Goal: Task Accomplishment & Management: Manage account settings

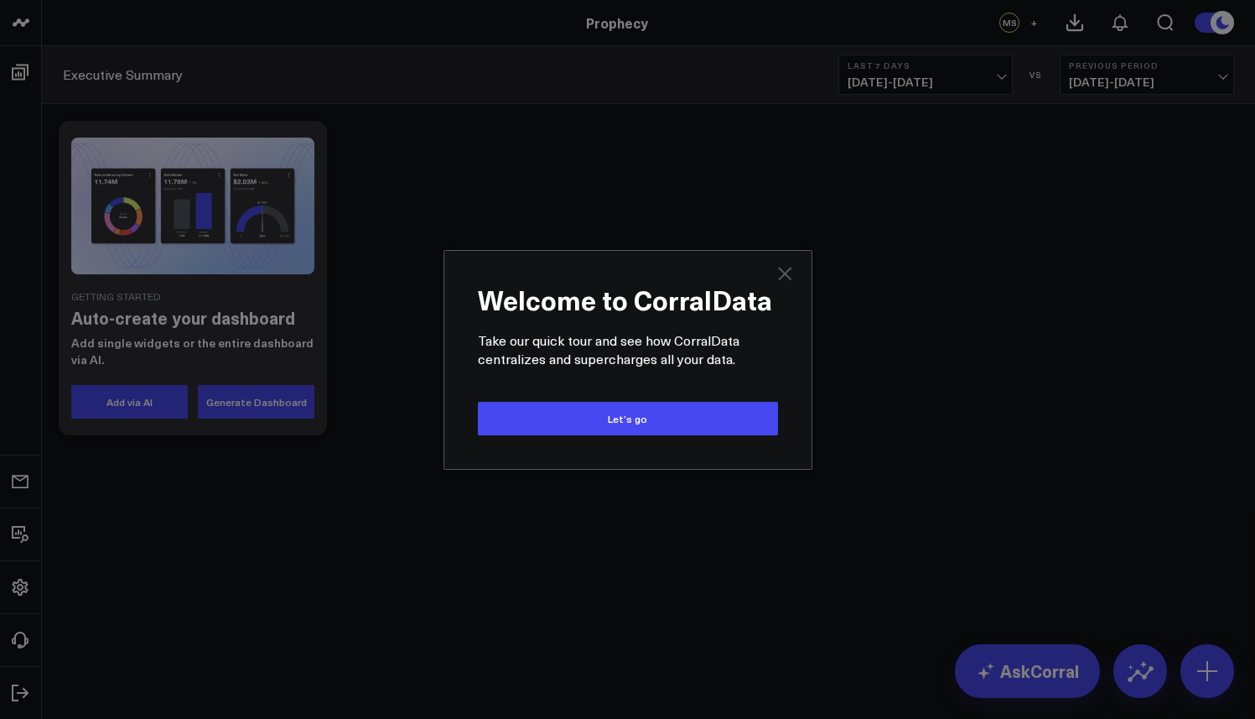
click at [781, 272] on icon "Close" at bounding box center [784, 273] width 13 height 13
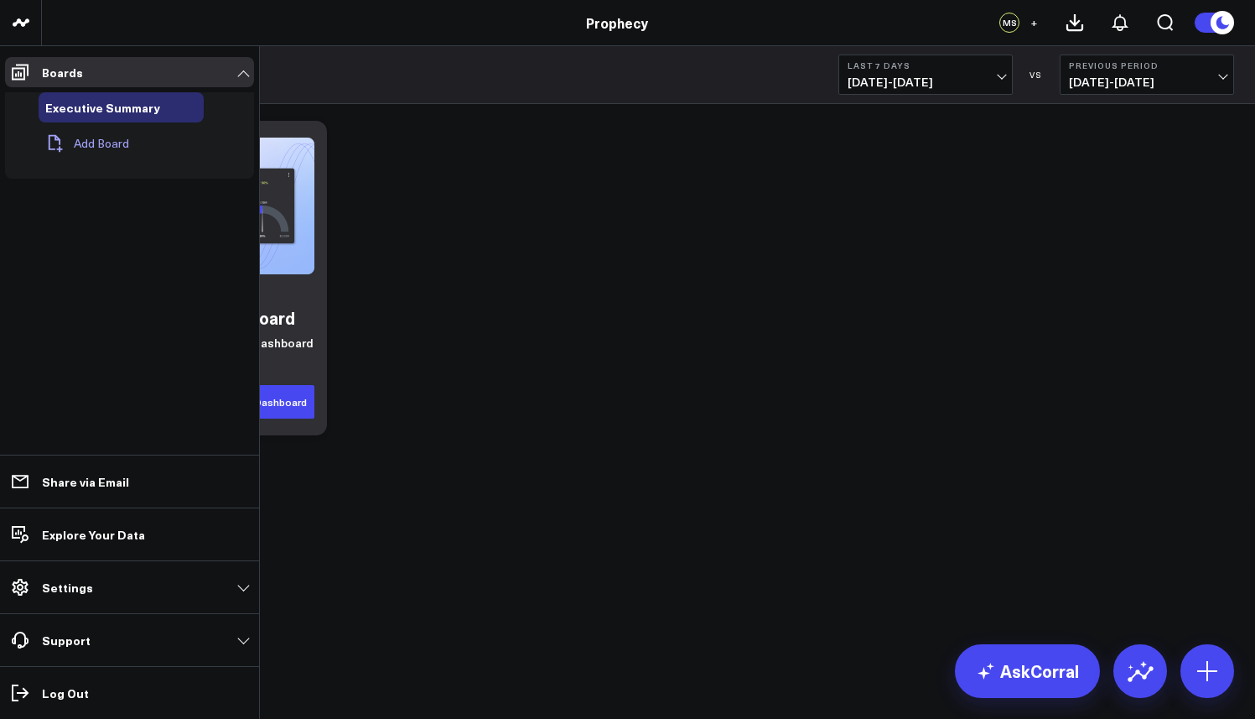
click at [91, 142] on button "Add Board" at bounding box center [84, 143] width 91 height 37
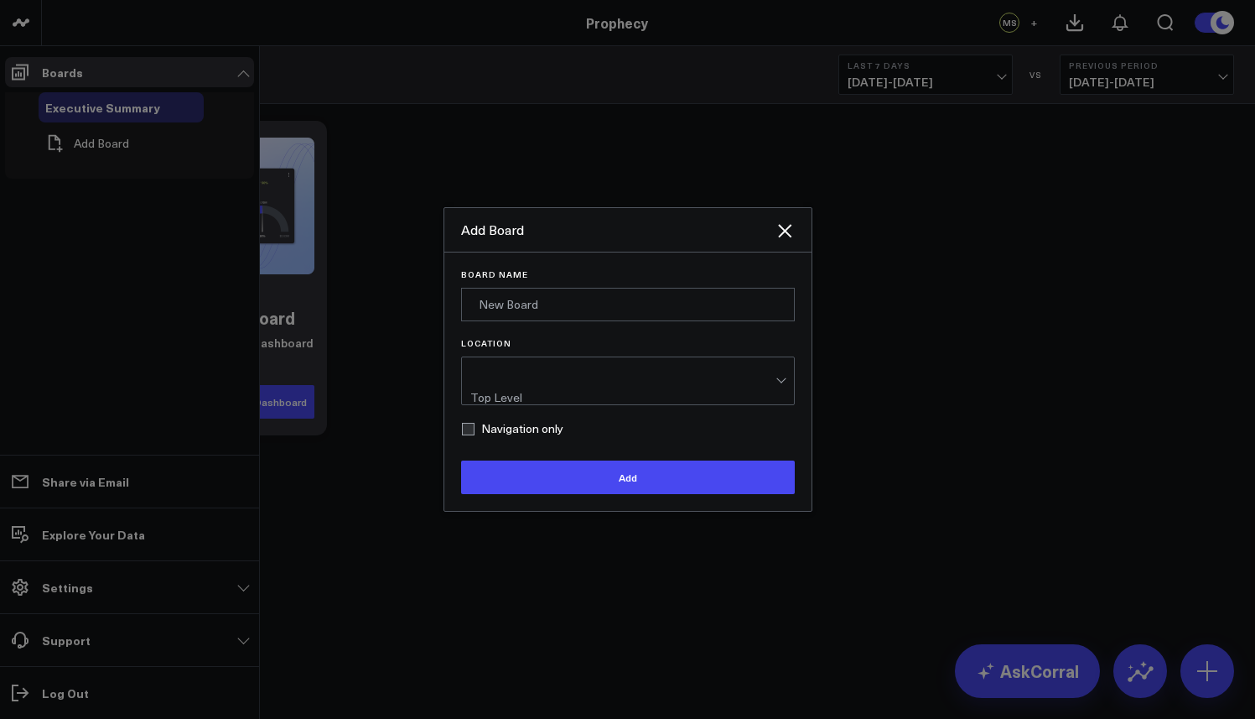
click at [546, 238] on div "Add Board" at bounding box center [618, 230] width 314 height 18
click at [794, 237] on div "Add Board" at bounding box center [627, 230] width 367 height 44
click at [787, 237] on icon "Close" at bounding box center [784, 230] width 13 height 13
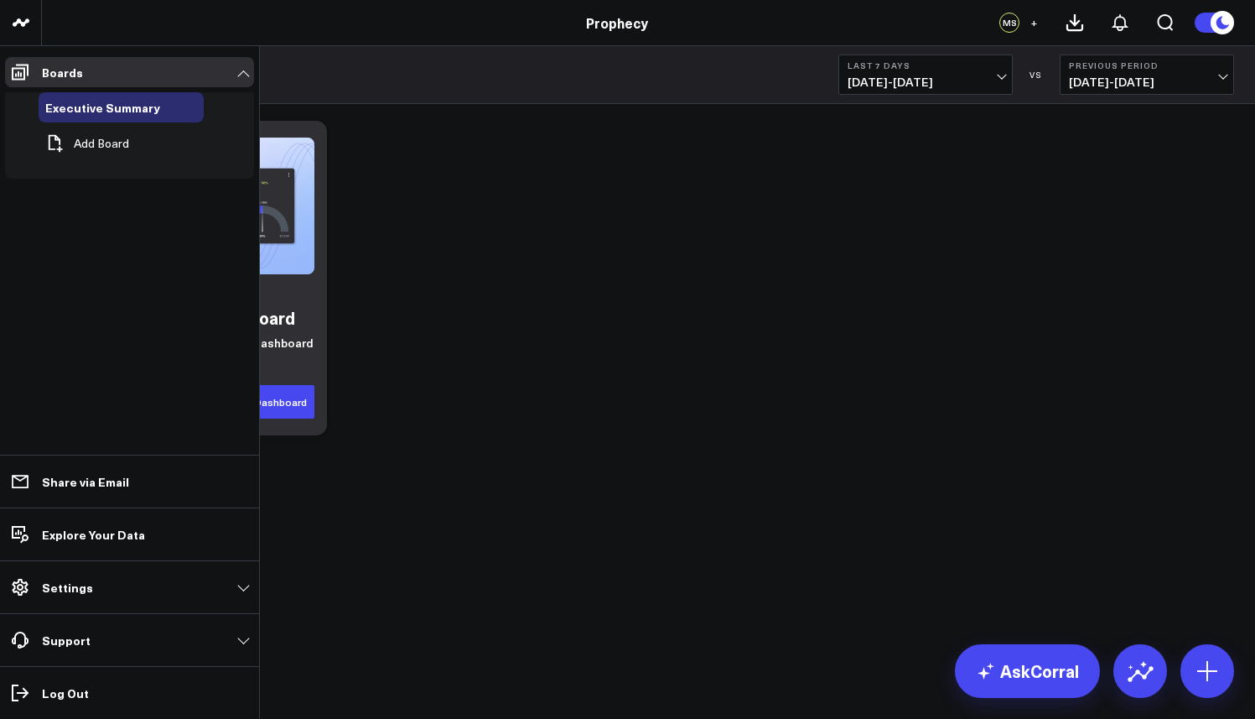
click at [433, 261] on div "Getting Started Auto-create your dashboard Add single widgets or the entire das…" at bounding box center [648, 277] width 1196 height 331
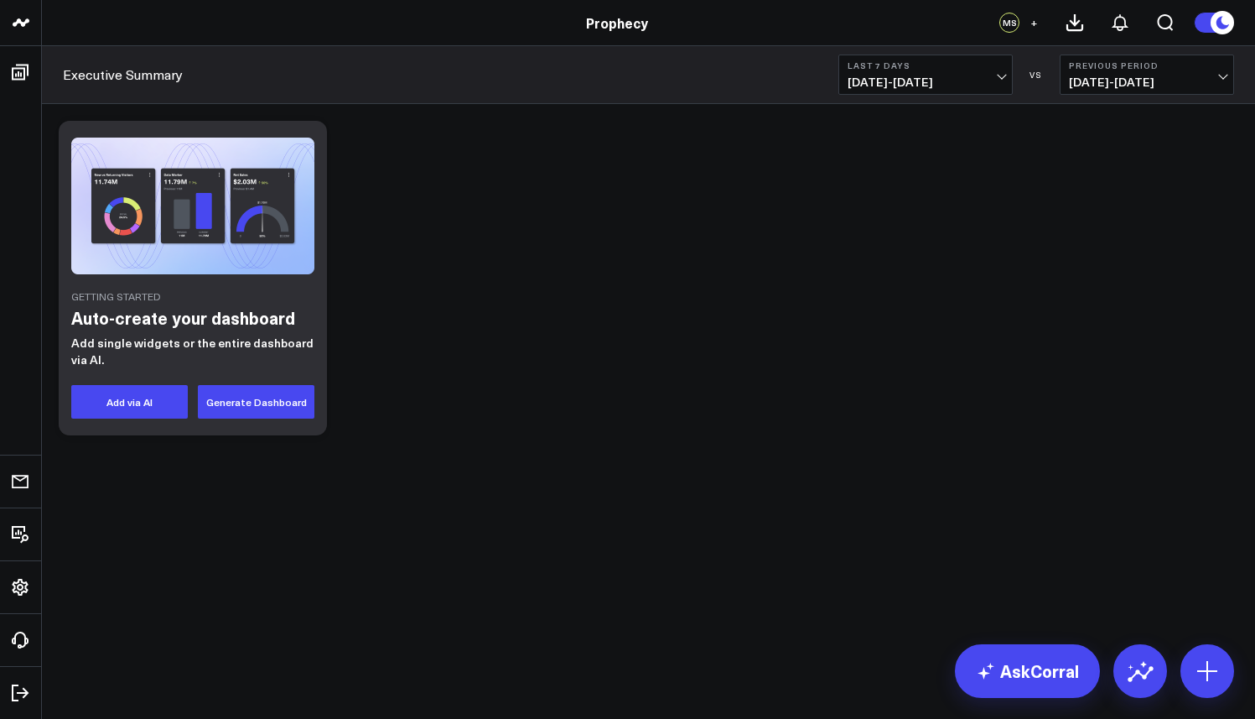
click at [319, 85] on div "Executive Summary Last 7 Days [DATE] - [DATE] VS Previous Period [DATE] - [DATE]" at bounding box center [648, 75] width 1213 height 58
click at [203, 336] on div "Getting Started Auto-create your dashboard Add single widgets or the entire das…" at bounding box center [193, 278] width 268 height 314
click at [1072, 674] on link "AskCorral" at bounding box center [1027, 671] width 145 height 54
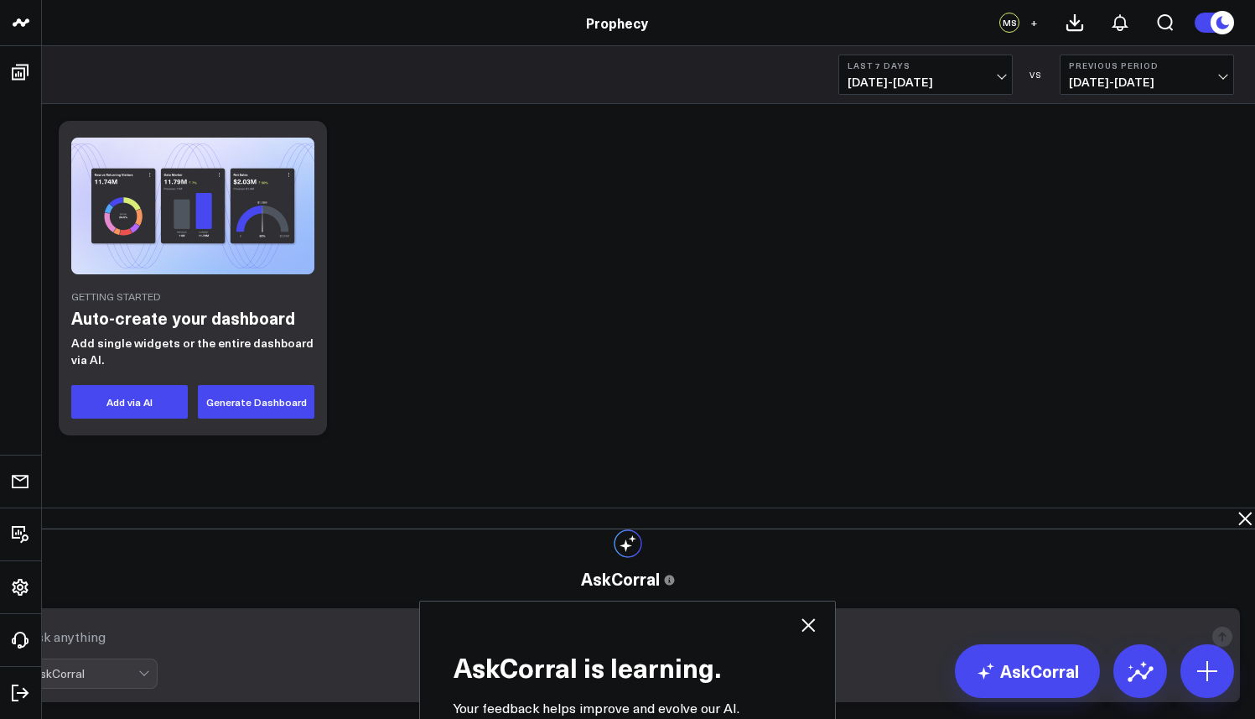
click at [1237, 718] on div "AskCorral is learning. Your feedback helps improve and evolve our AI. Please ve…" at bounding box center [627, 719] width 1255 height 0
click at [1014, 14] on div "MS" at bounding box center [1009, 23] width 20 height 20
click at [1035, 21] on span "+" at bounding box center [1034, 23] width 8 height 12
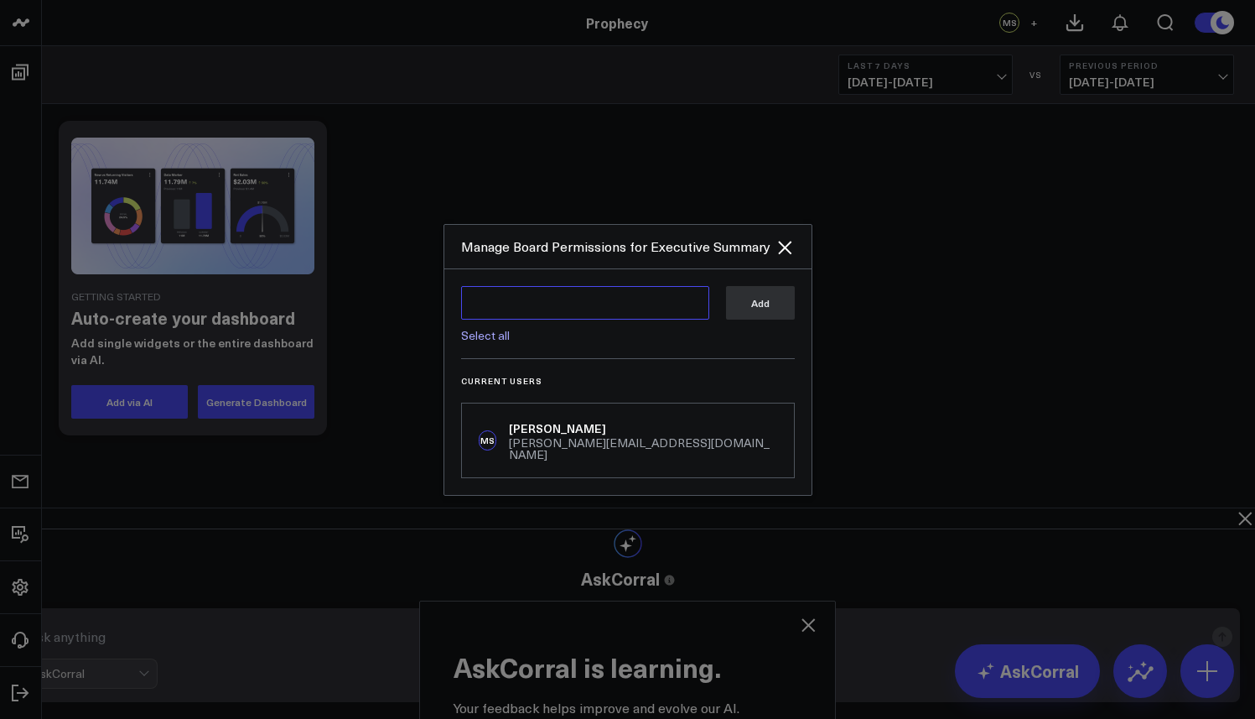
click at [554, 319] on textarea at bounding box center [585, 303] width 248 height 34
click at [785, 246] on icon "Close" at bounding box center [785, 247] width 20 height 20
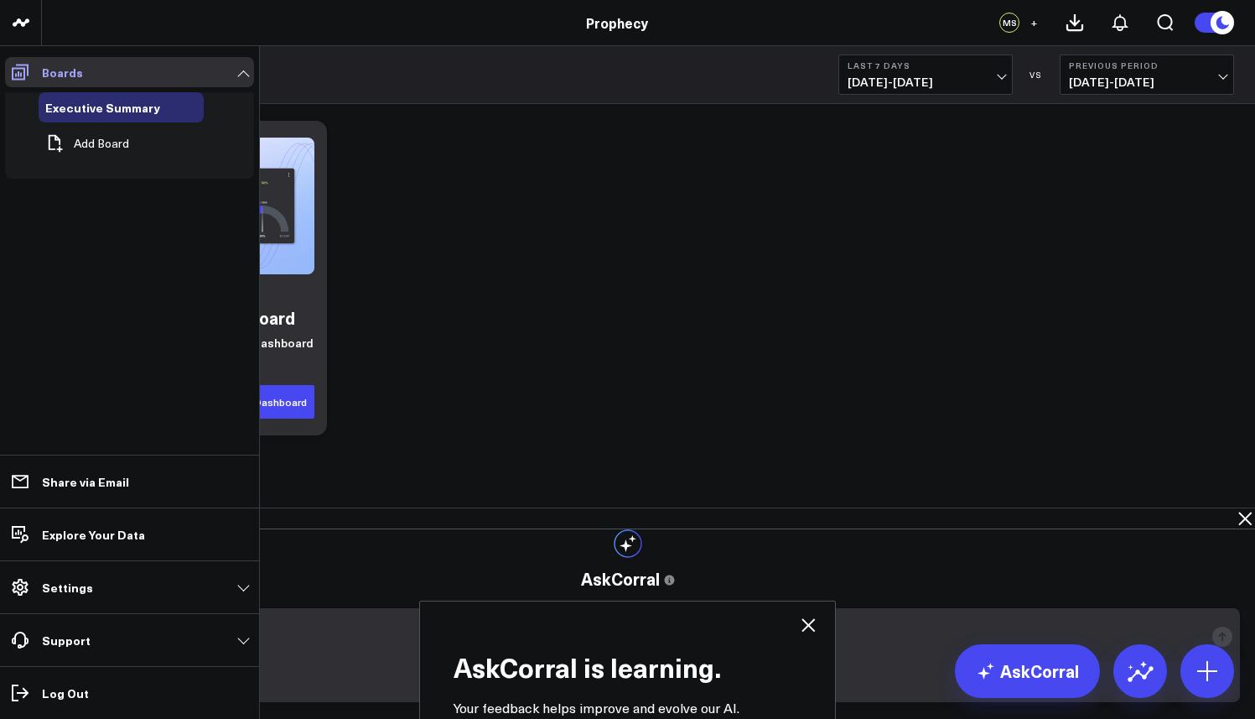
click at [39, 73] on link "Boards" at bounding box center [129, 72] width 249 height 30
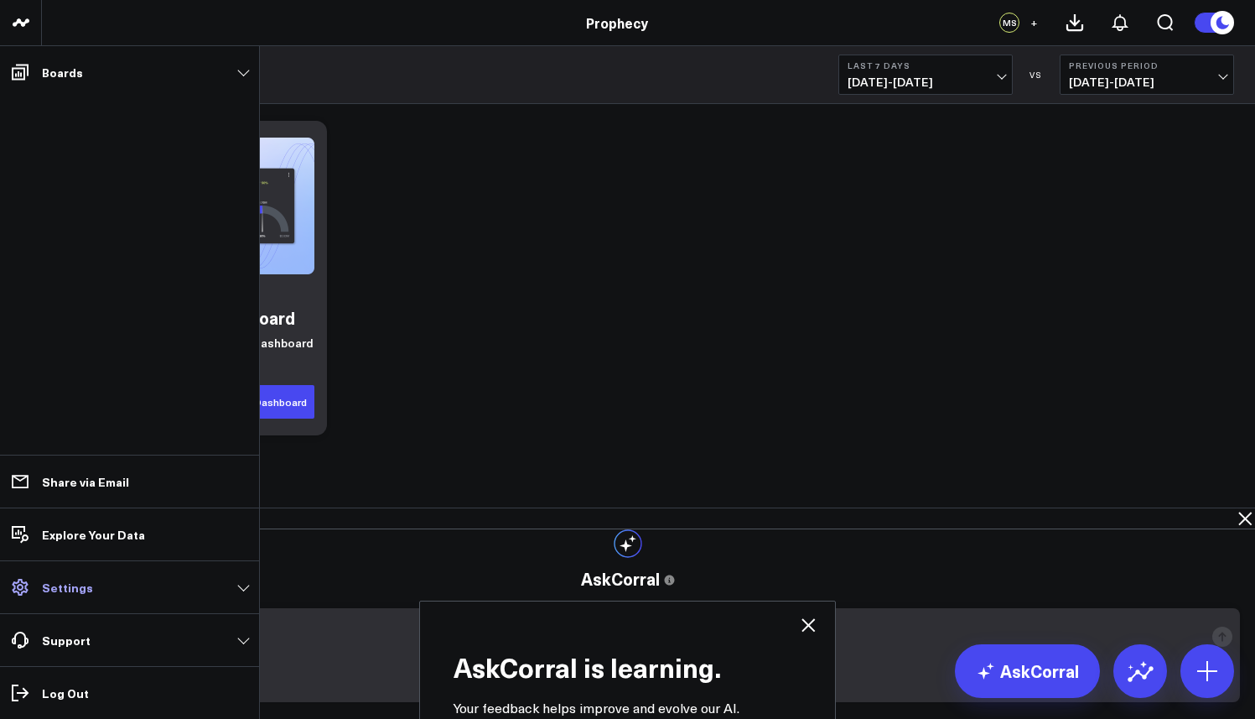
click at [109, 579] on link "Settings" at bounding box center [129, 587] width 249 height 30
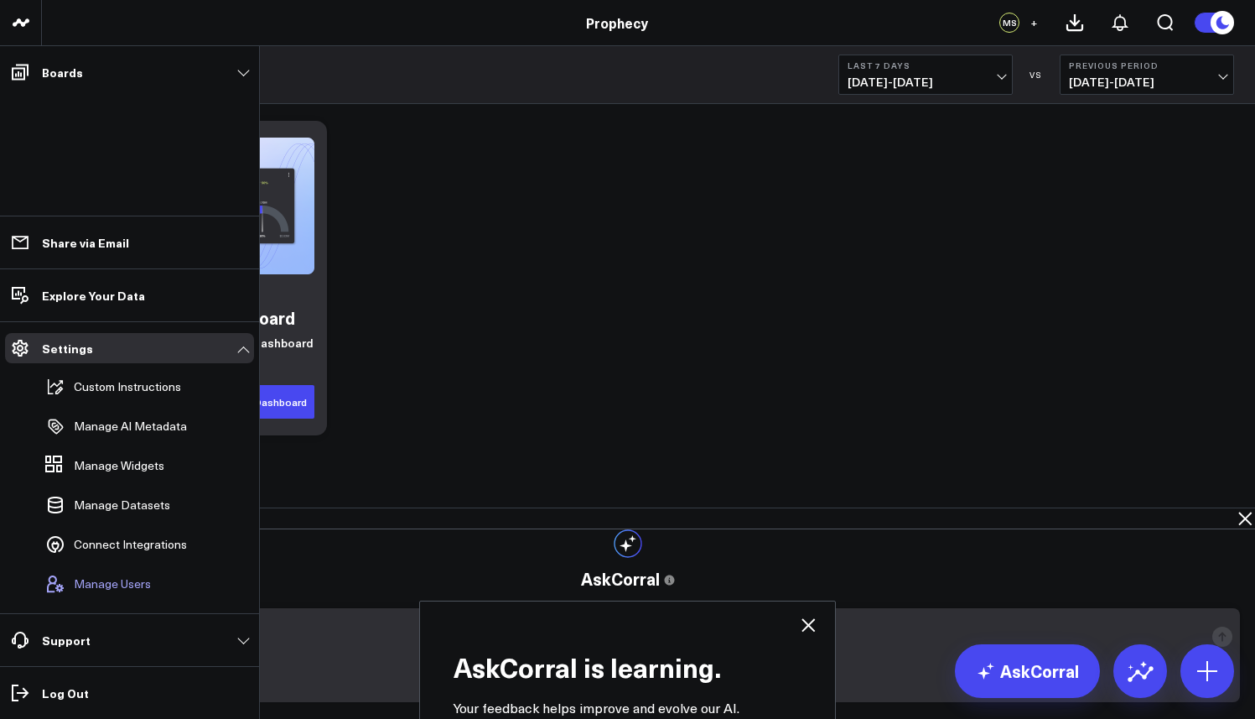
click at [125, 583] on span "Manage Users" at bounding box center [112, 583] width 77 height 13
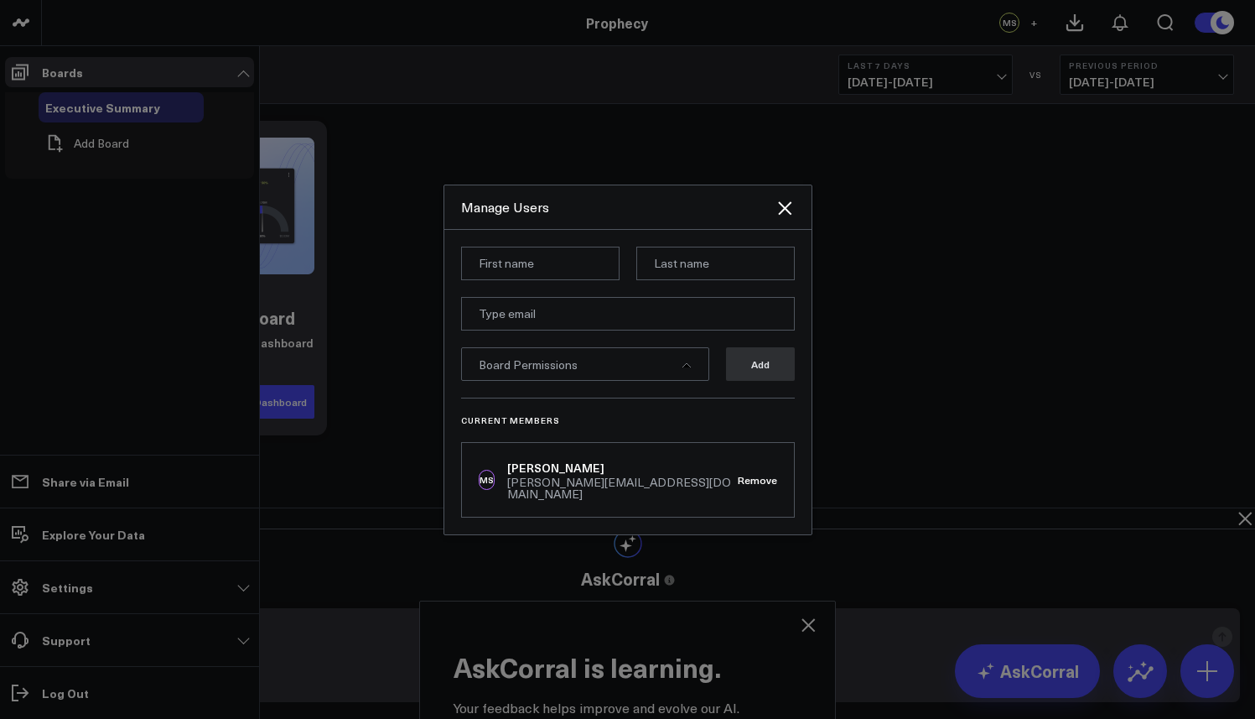
click at [547, 355] on div "Board Permissions" at bounding box center [585, 364] width 248 height 34
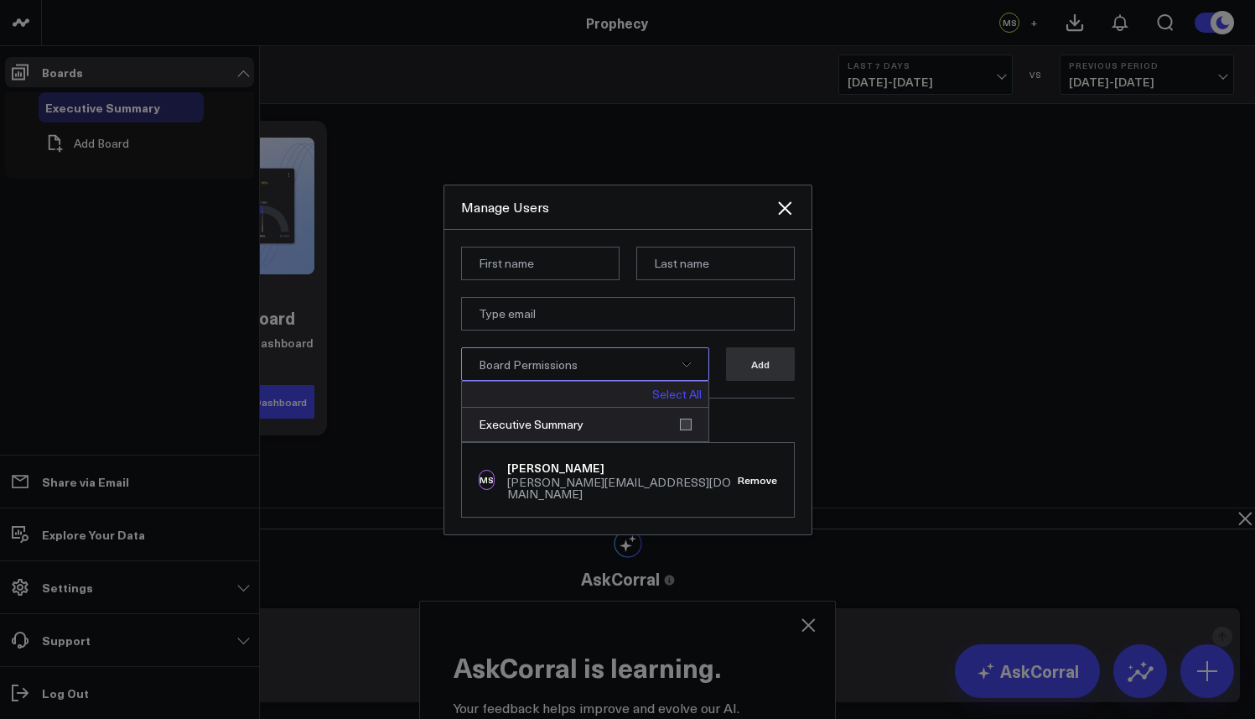
click at [672, 394] on link "Select All" at bounding box center [676, 394] width 49 height 12
click at [575, 305] on input "email" at bounding box center [628, 314] width 334 height 34
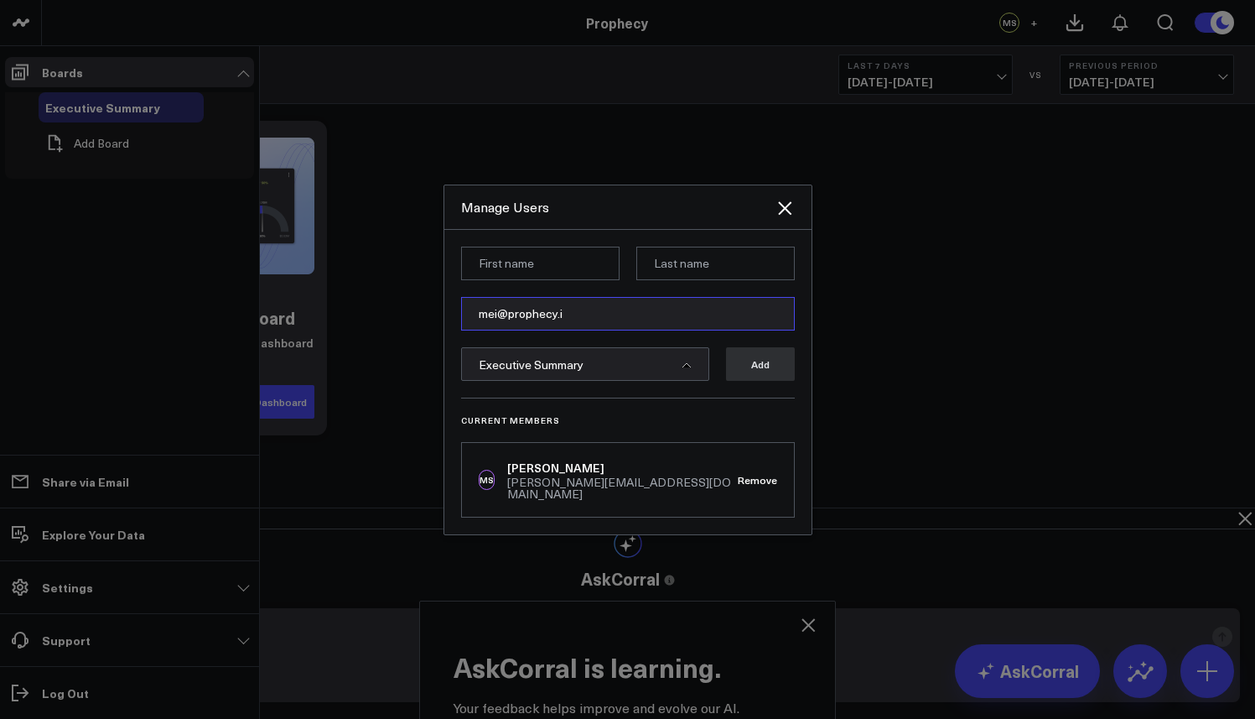
type input "[EMAIL_ADDRESS][DOMAIN_NAME]"
click at [783, 215] on icon "Close" at bounding box center [784, 207] width 13 height 13
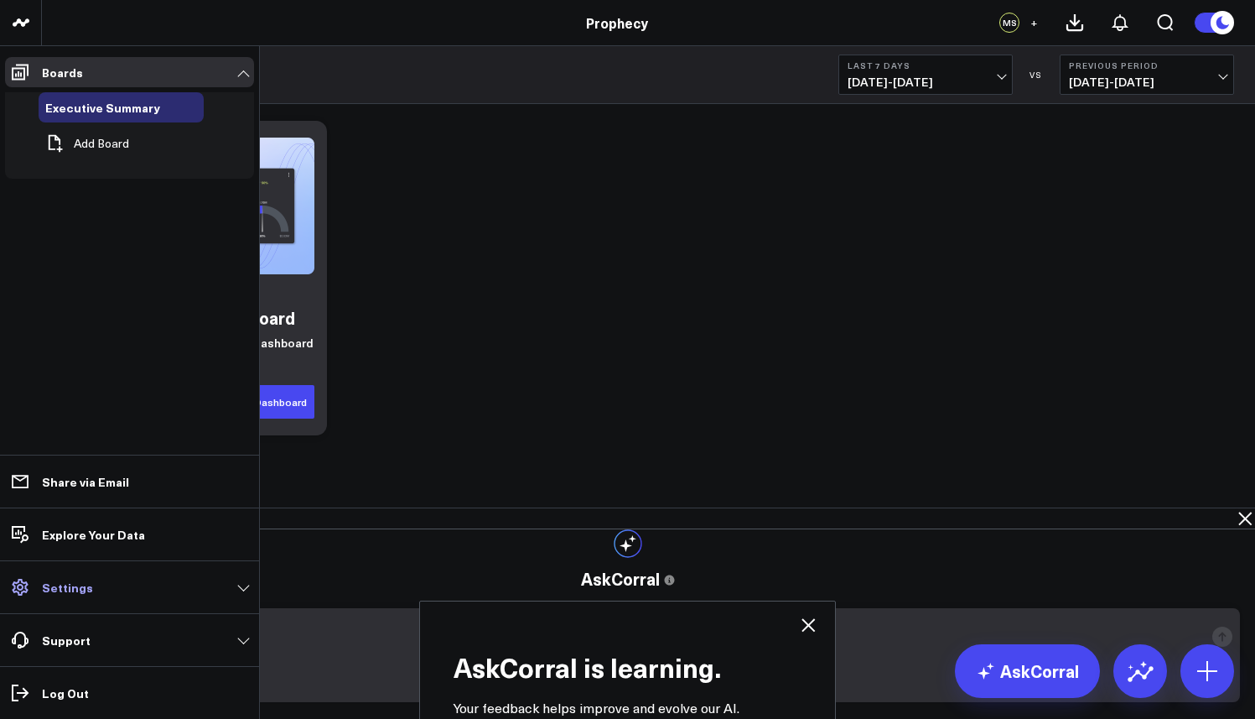
click at [143, 589] on link "Settings" at bounding box center [129, 587] width 249 height 30
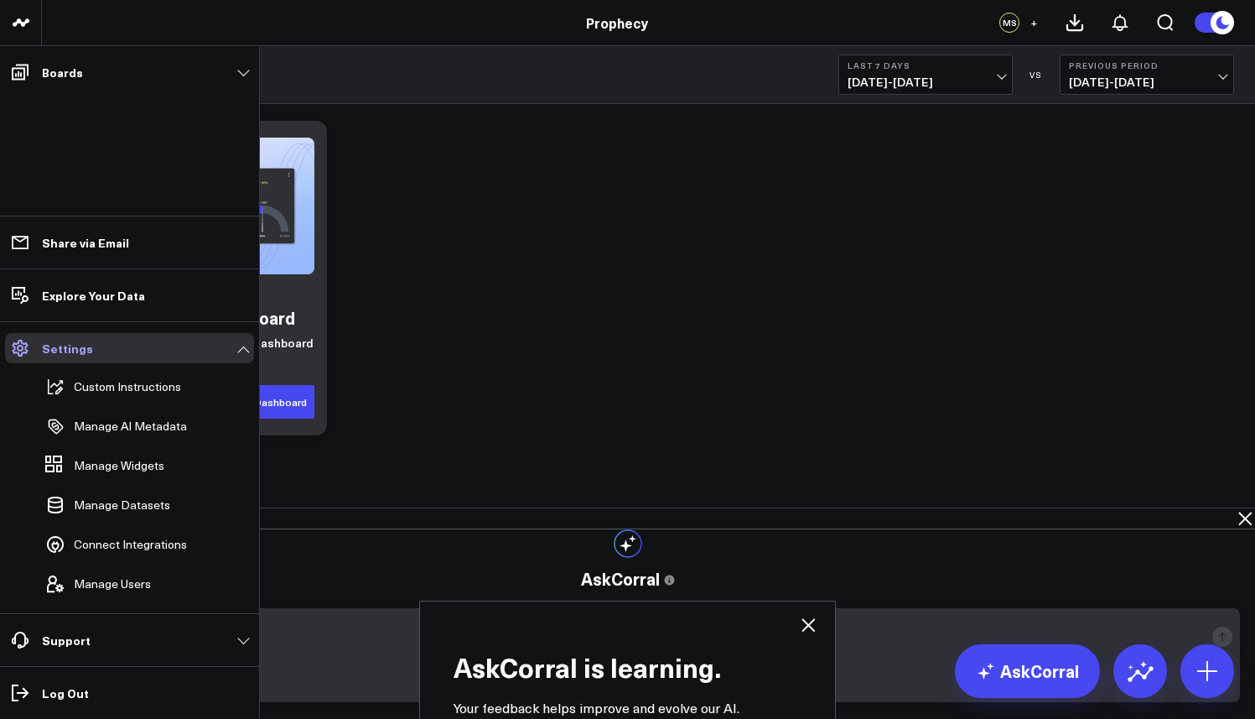
click at [143, 589] on span "Manage Users" at bounding box center [112, 583] width 77 height 13
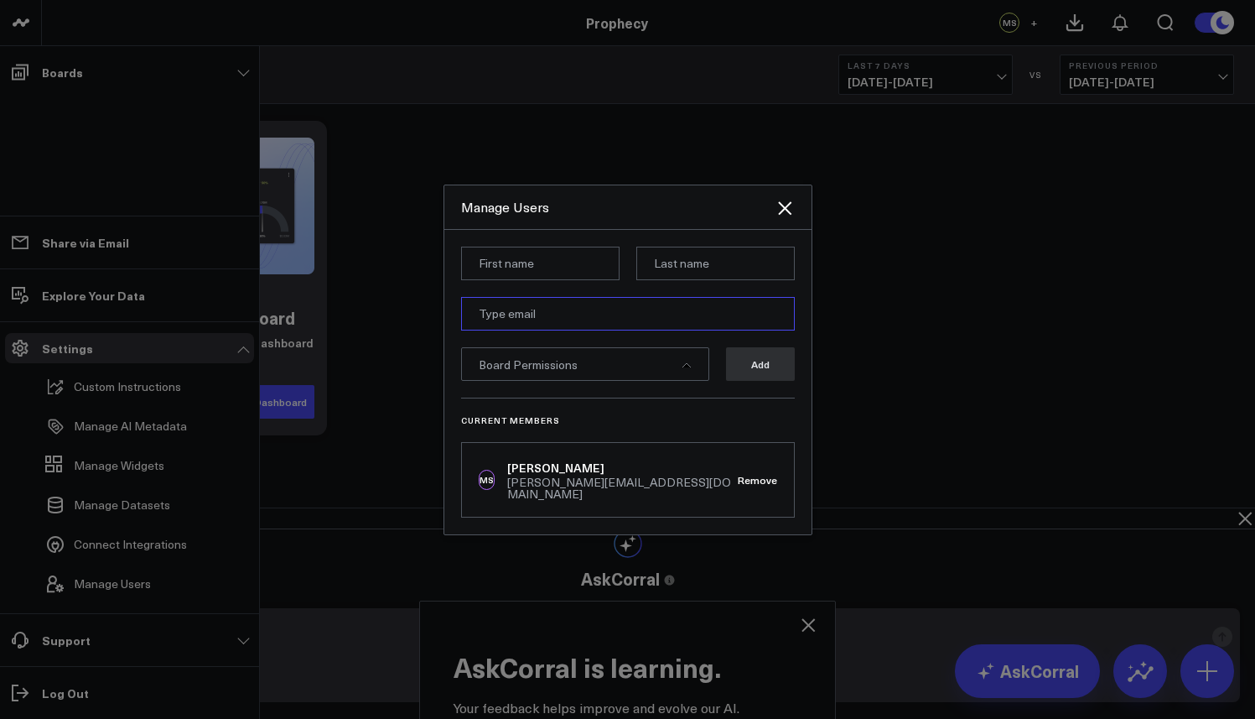
click at [537, 327] on input "email" at bounding box center [628, 314] width 334 height 34
click at [541, 327] on input "mei@prophecy.i" at bounding box center [628, 314] width 334 height 34
type input "[EMAIL_ADDRESS][DOMAIN_NAME]"
click at [552, 361] on span "Board Permissions" at bounding box center [528, 364] width 99 height 16
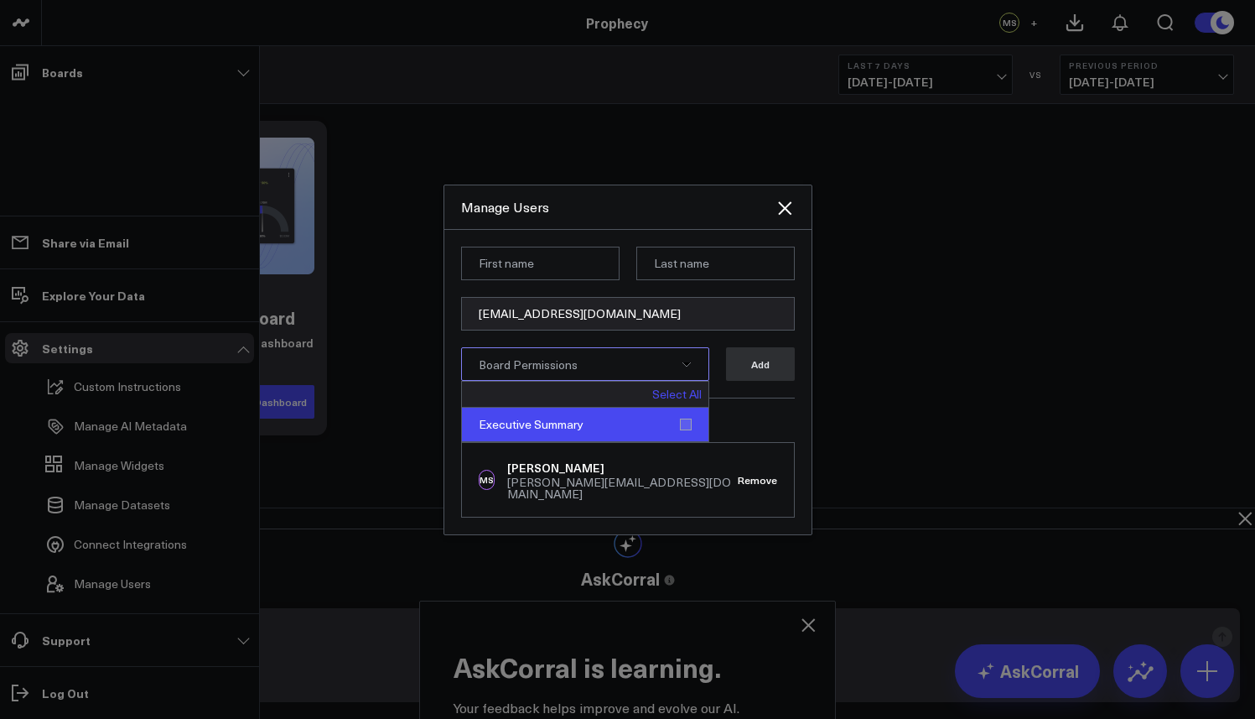
click at [550, 424] on div "Executive Summary" at bounding box center [585, 424] width 246 height 34
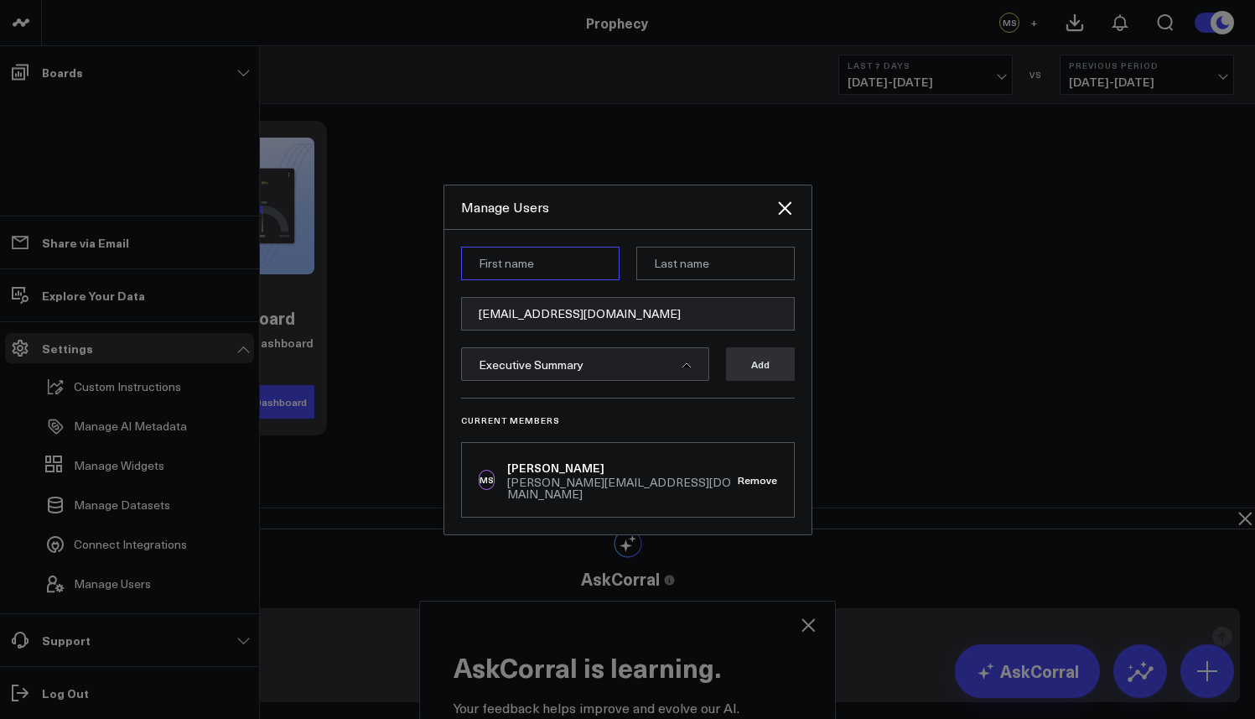
click at [553, 267] on input at bounding box center [540, 263] width 158 height 34
type input "e"
type input "Mei"
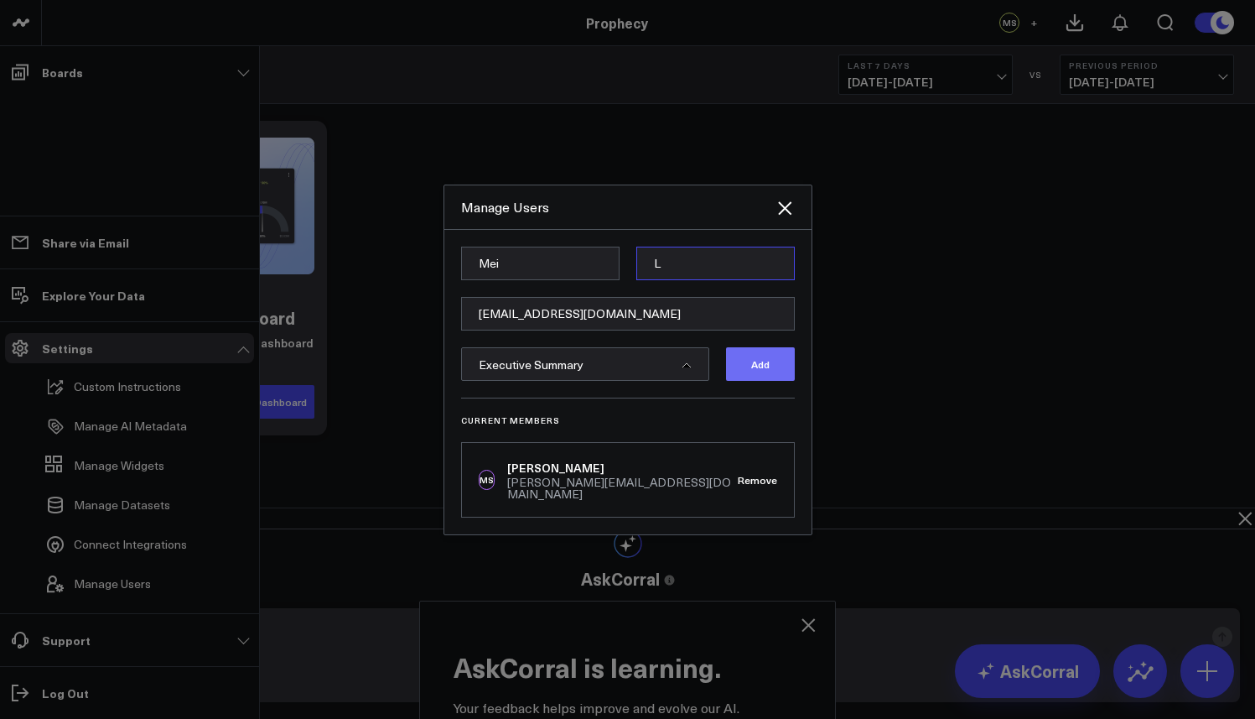
type input "L"
click at [737, 362] on button "Add" at bounding box center [760, 364] width 69 height 34
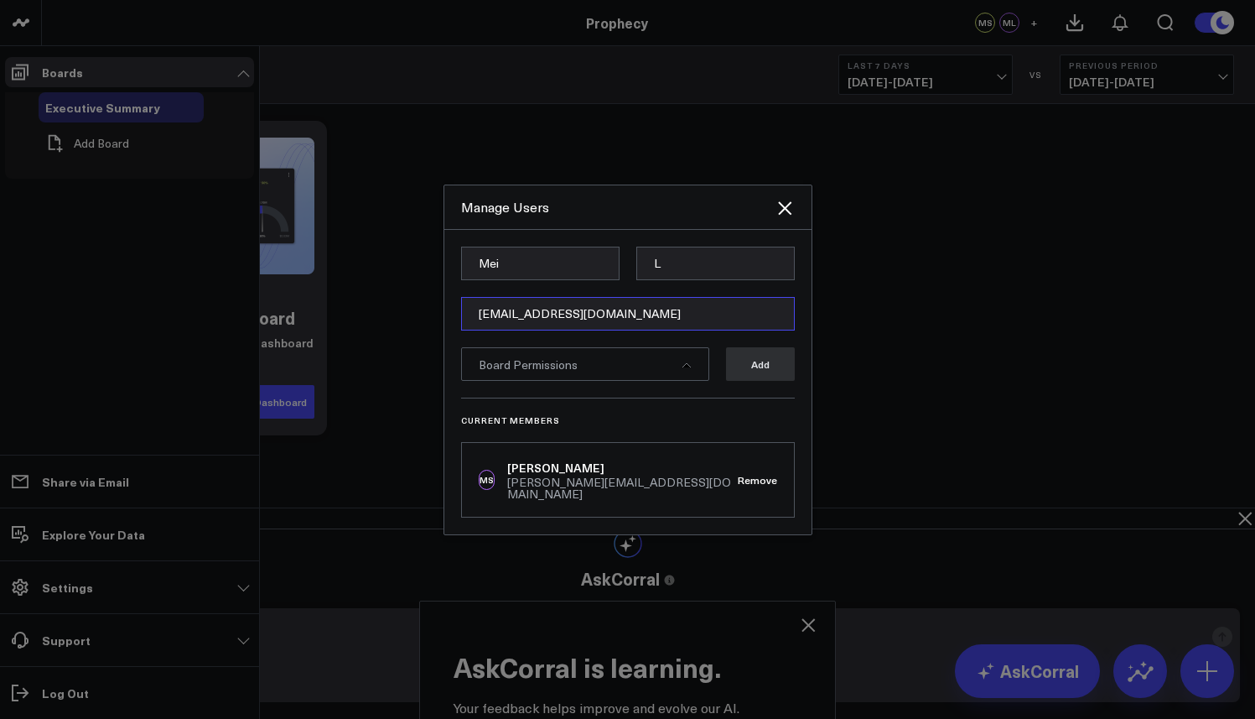
click at [558, 325] on input "[EMAIL_ADDRESS][DOMAIN_NAME]" at bounding box center [628, 314] width 334 height 34
paste input "[EMAIL_ADDRESS][PERSON_NAME][DOMAIN_NAME]"
type input "[EMAIL_ADDRESS][PERSON_NAME][DOMAIN_NAME]"
click at [553, 380] on div "Board Permissions" at bounding box center [585, 364] width 248 height 34
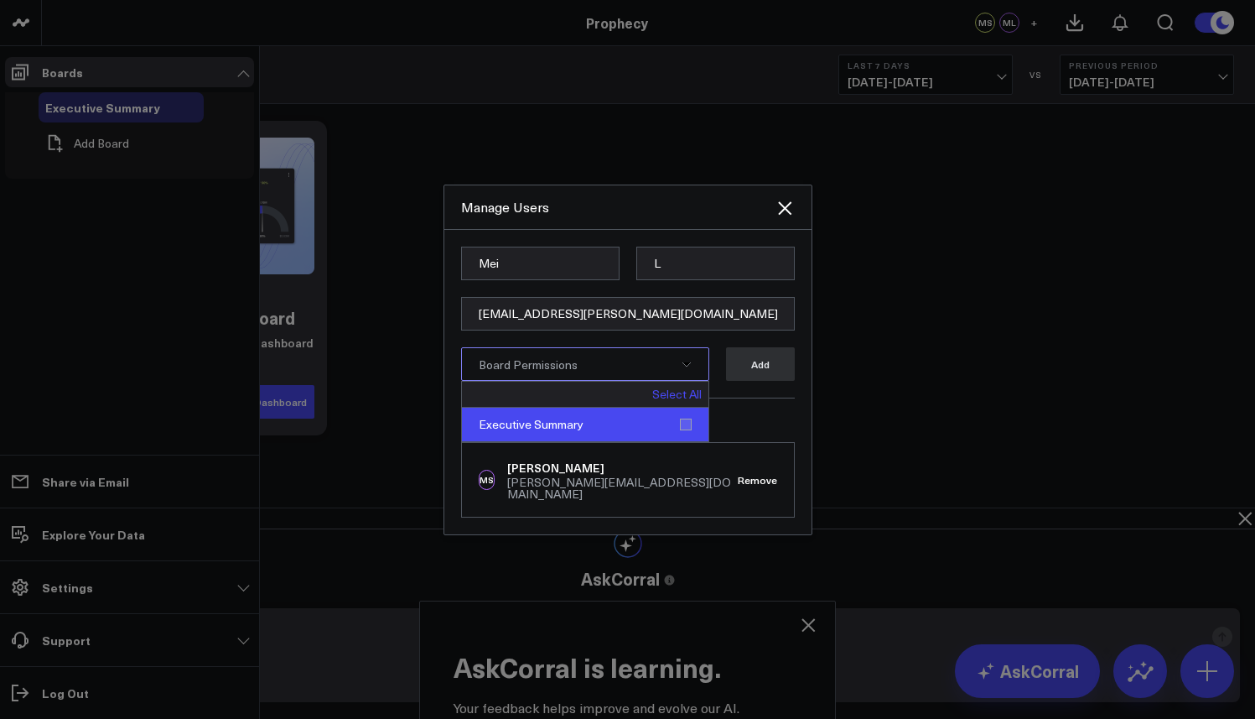
click at [548, 435] on div "Executive Summary" at bounding box center [585, 424] width 246 height 34
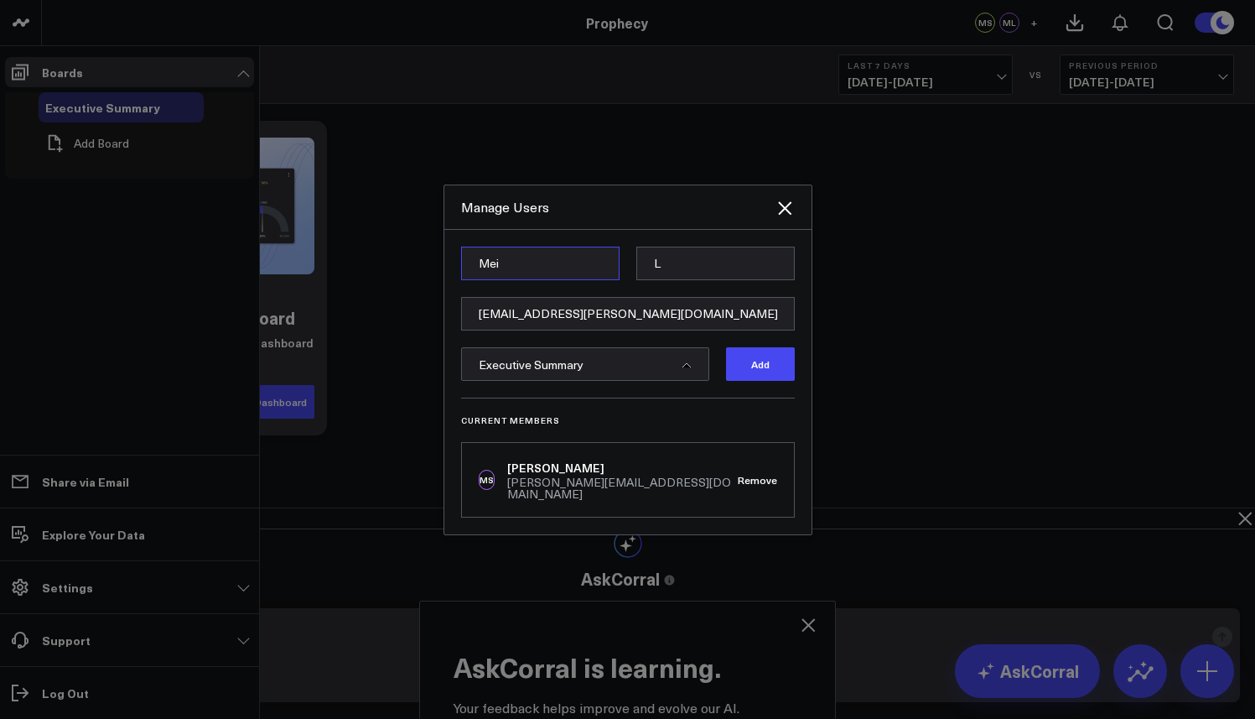
click at [540, 271] on input "Mei" at bounding box center [540, 263] width 158 height 34
type input "[PERSON_NAME]"
click at [772, 372] on button "Add" at bounding box center [760, 364] width 69 height 34
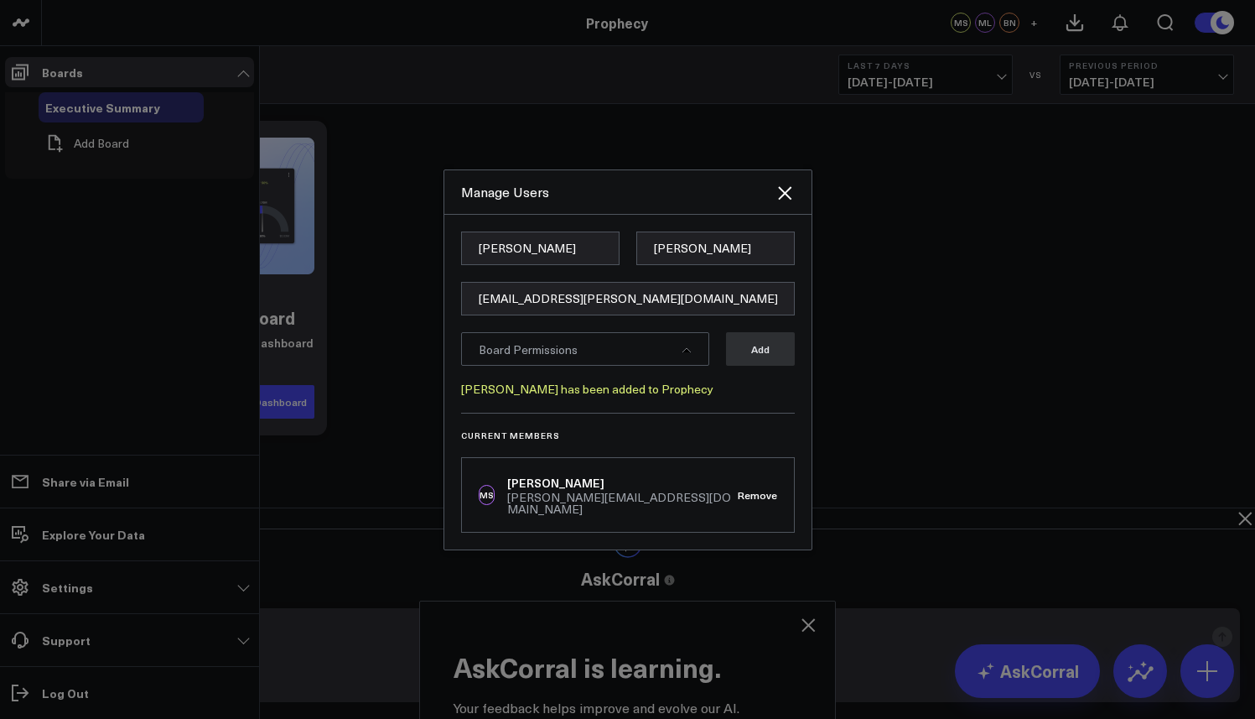
click at [359, 258] on div at bounding box center [627, 359] width 1255 height 719
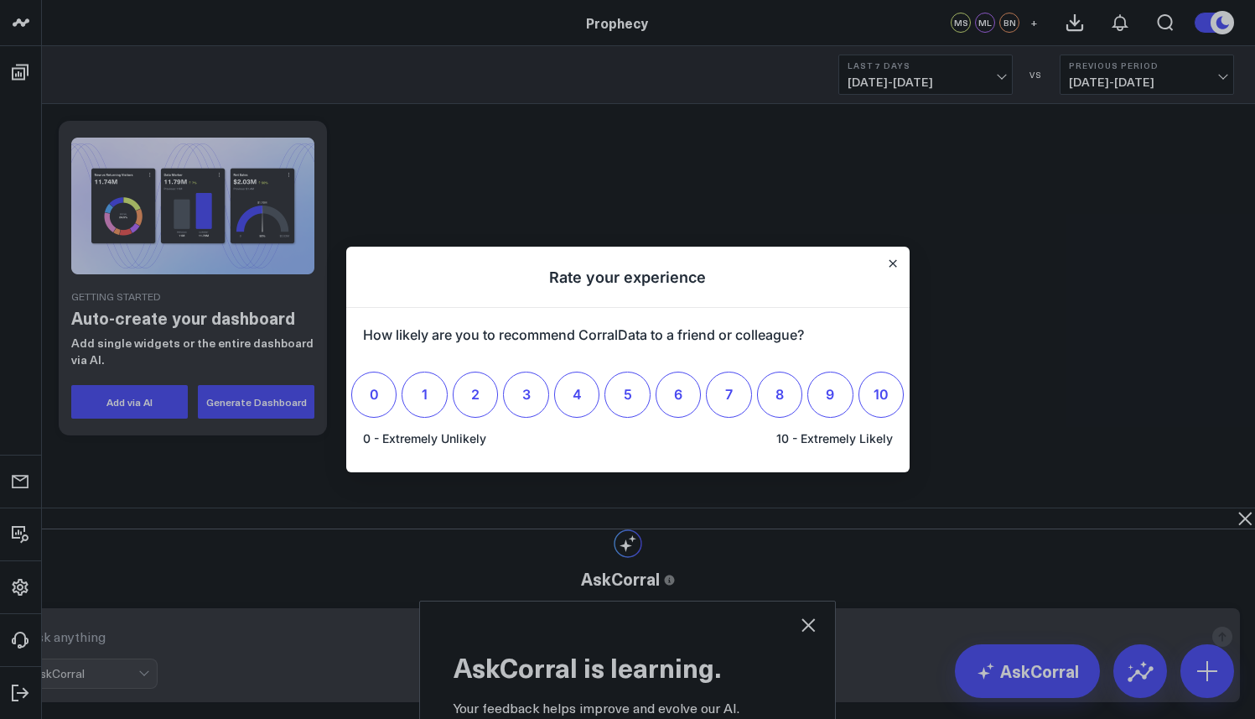
click at [892, 272] on h1 "Rate your experience" at bounding box center [627, 276] width 563 height 61
click at [893, 269] on button "Close" at bounding box center [892, 263] width 13 height 13
